Goal: Navigation & Orientation: Understand site structure

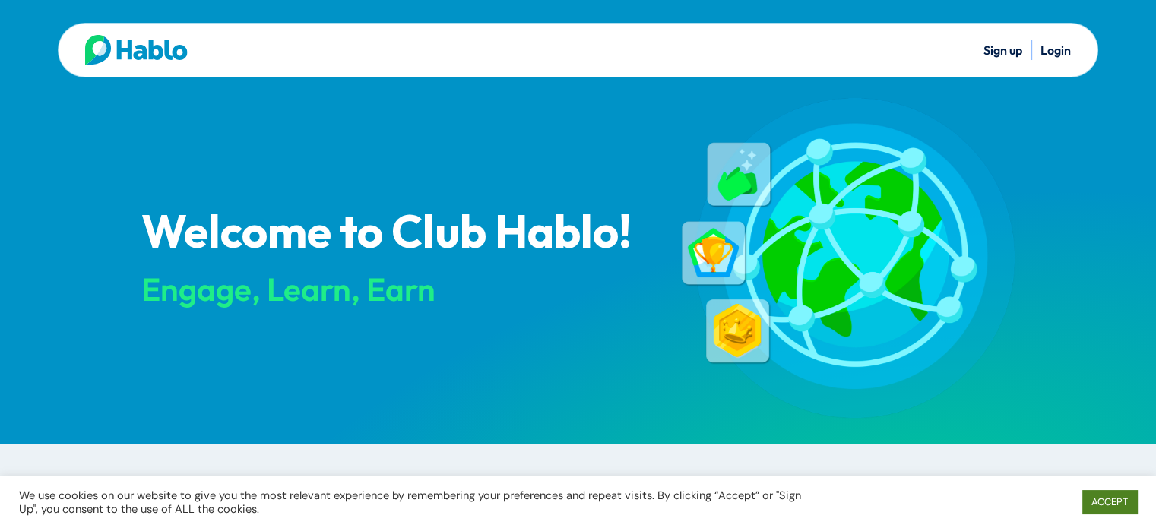
click at [1095, 498] on link "ACCEPT" at bounding box center [1109, 502] width 55 height 24
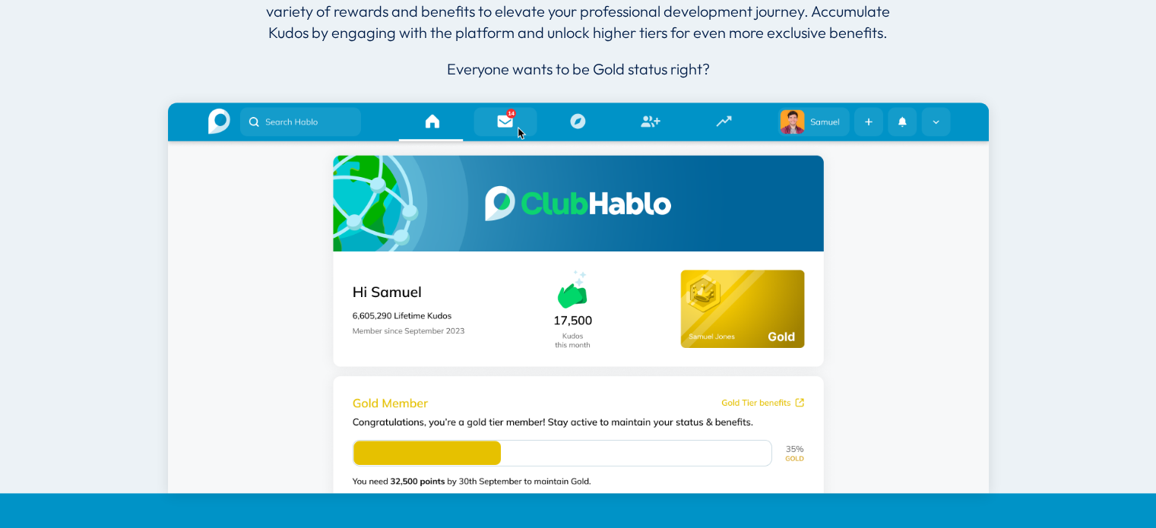
scroll to position [456, 0]
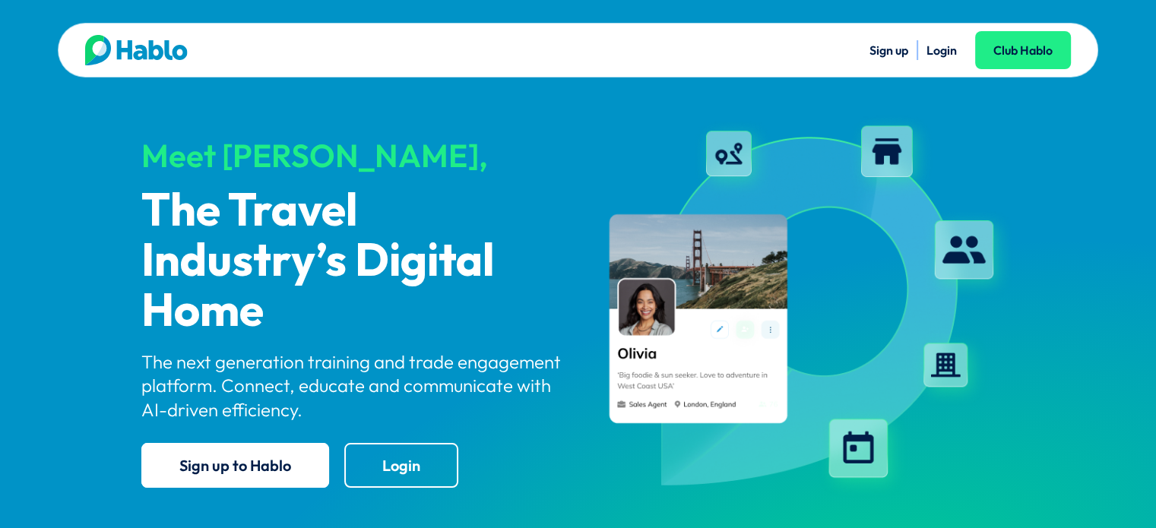
drag, startPoint x: 195, startPoint y: 154, endPoint x: 464, endPoint y: 461, distance: 408.3
click at [201, 162] on div "Meet [PERSON_NAME]," at bounding box center [353, 155] width 424 height 35
click at [103, 49] on img at bounding box center [136, 50] width 103 height 30
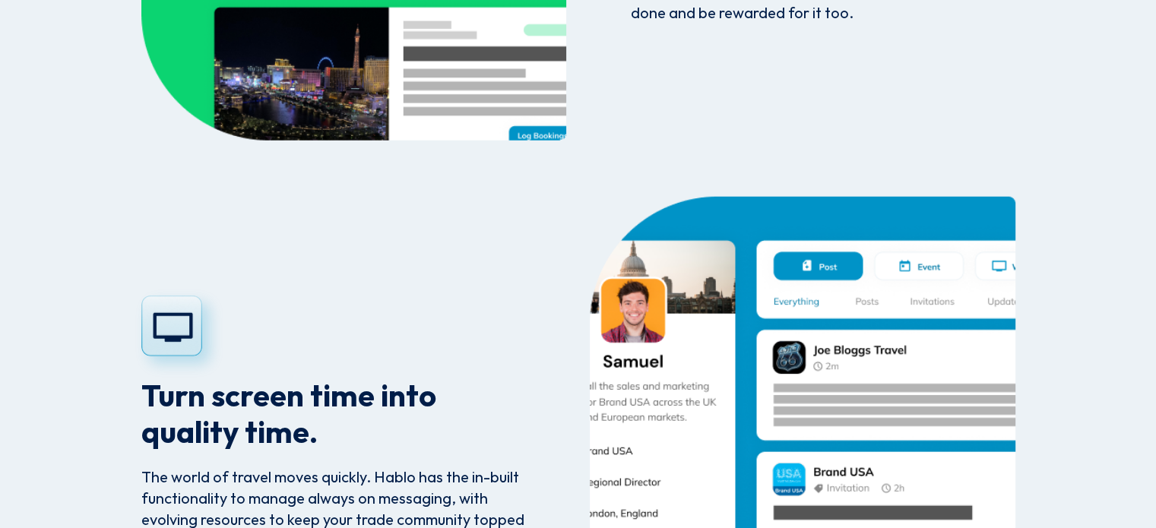
scroll to position [4105, 0]
